Goal: Task Accomplishment & Management: Manage account settings

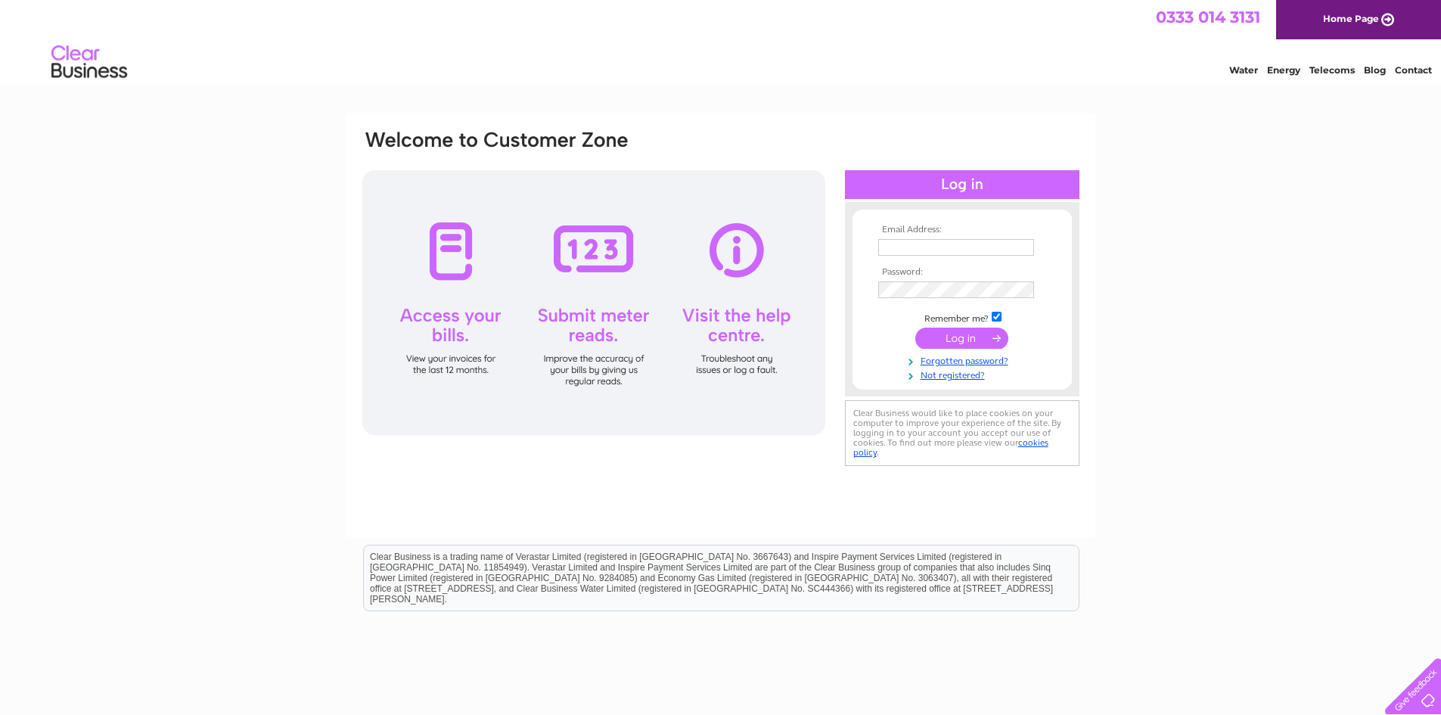
click at [934, 241] on input "text" at bounding box center [956, 247] width 156 height 17
type input "carolgarneracc@outlook.com"
click at [979, 343] on input "submit" at bounding box center [961, 339] width 93 height 21
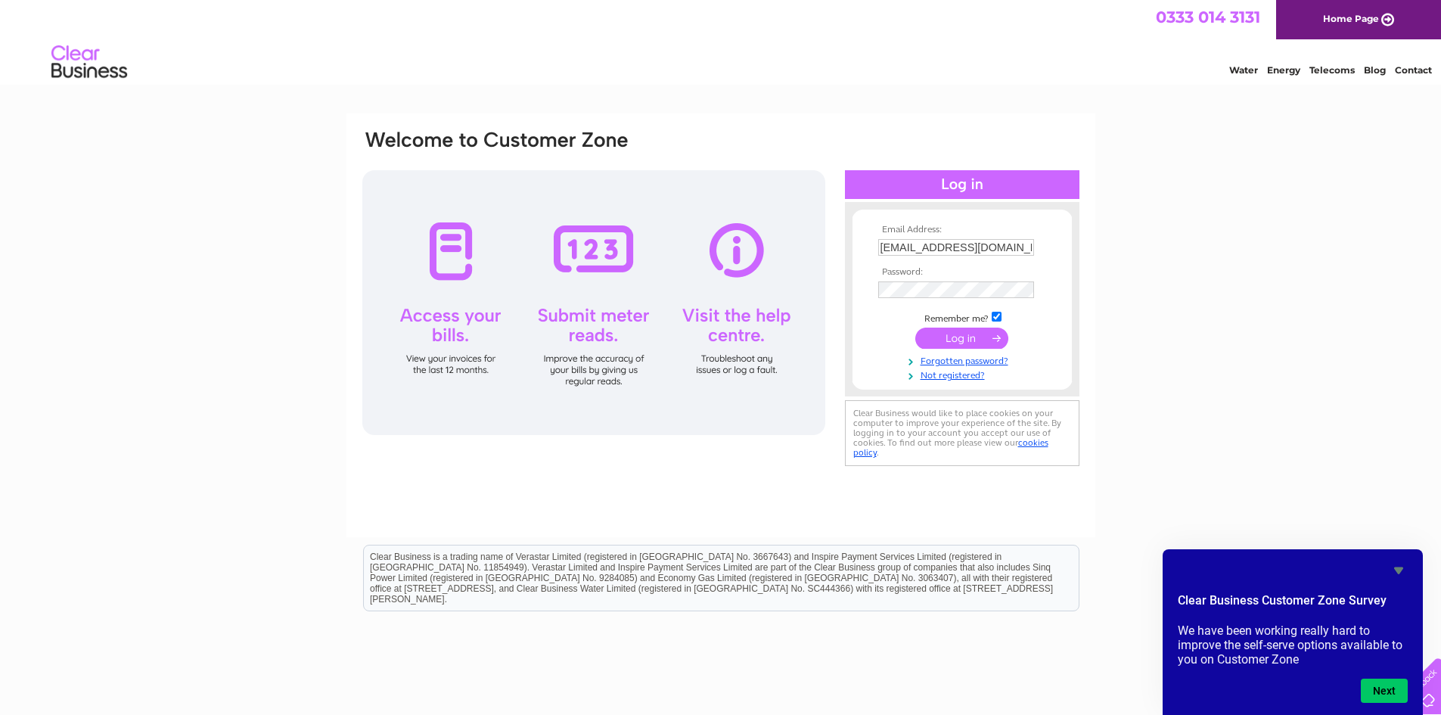
click at [962, 340] on input "submit" at bounding box center [961, 337] width 93 height 21
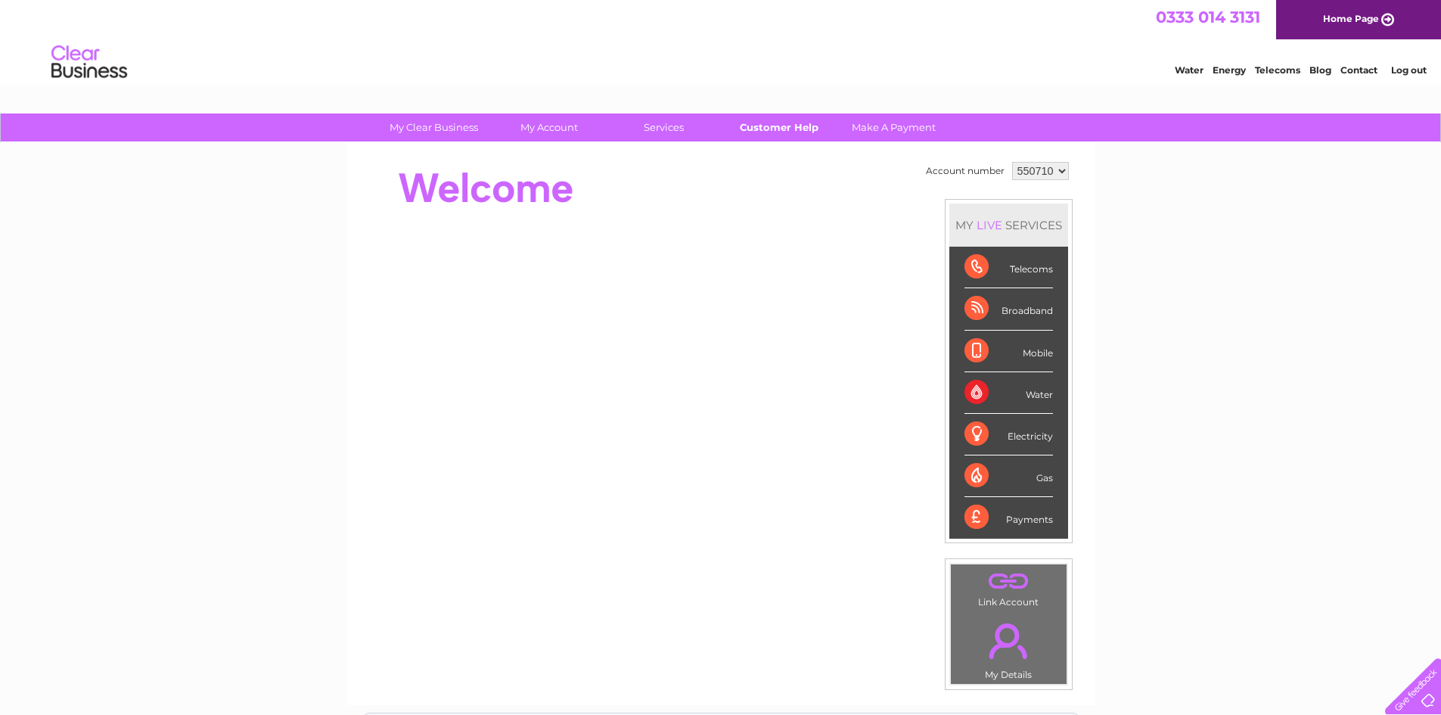
click at [751, 121] on link "Customer Help" at bounding box center [778, 127] width 125 height 28
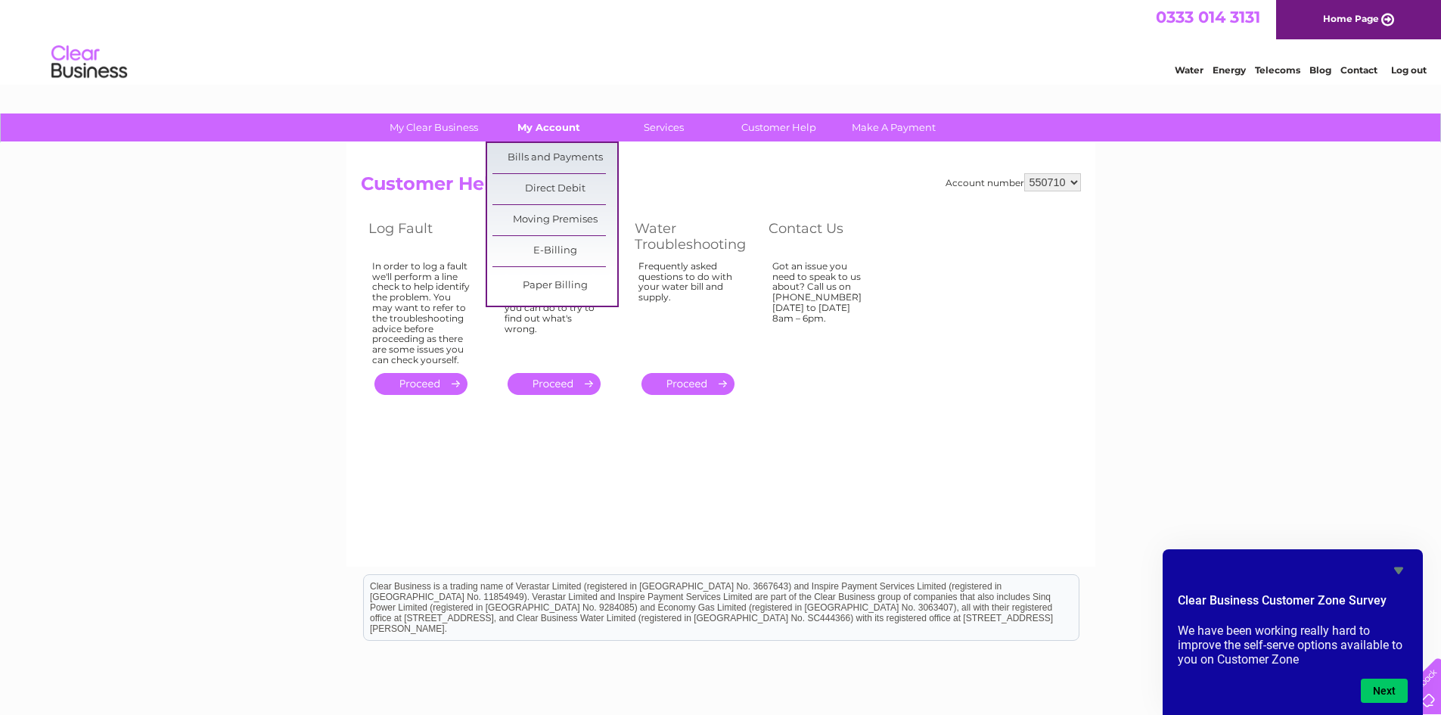
click at [562, 131] on link "My Account" at bounding box center [548, 127] width 125 height 28
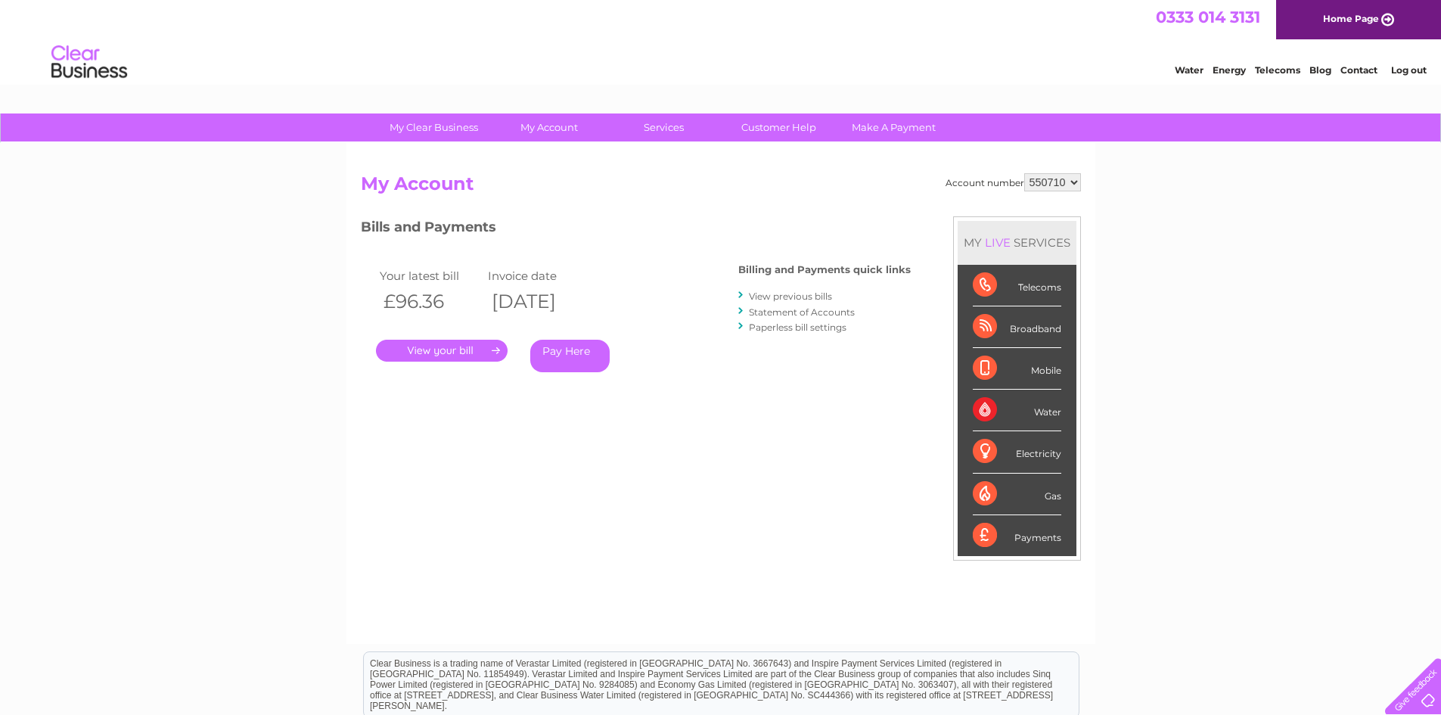
click at [782, 299] on link "View previous bills" at bounding box center [790, 295] width 83 height 11
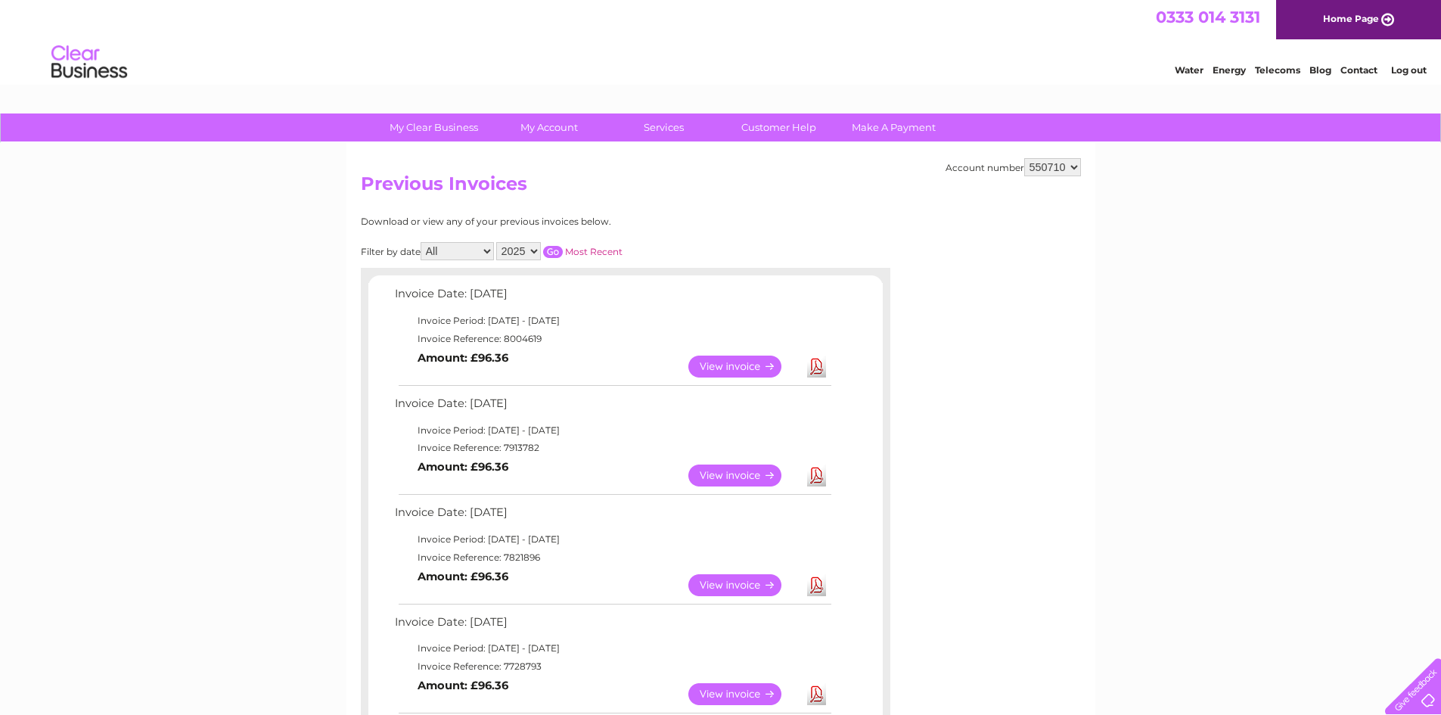
click at [721, 364] on link "View" at bounding box center [743, 366] width 111 height 22
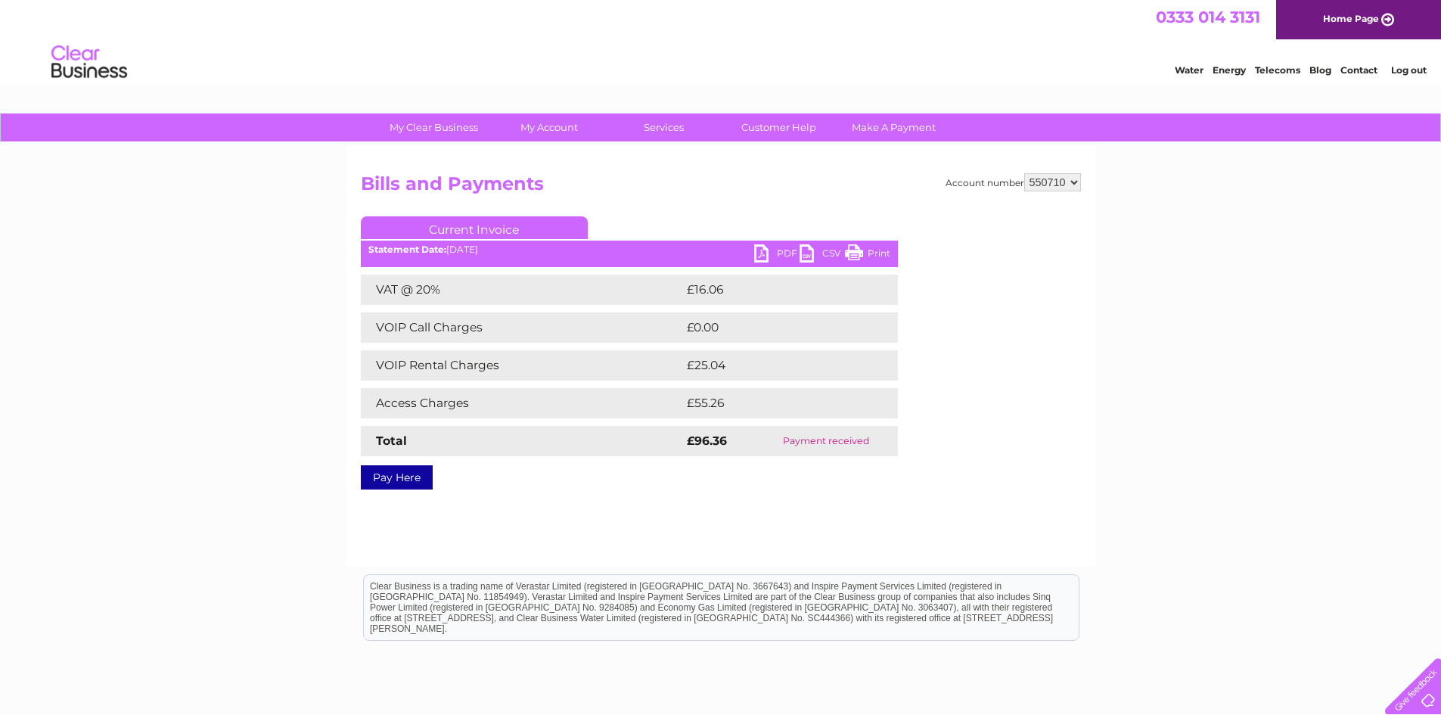
click at [761, 256] on link "PDF" at bounding box center [776, 255] width 45 height 22
